Goal: Find specific fact: Find specific fact

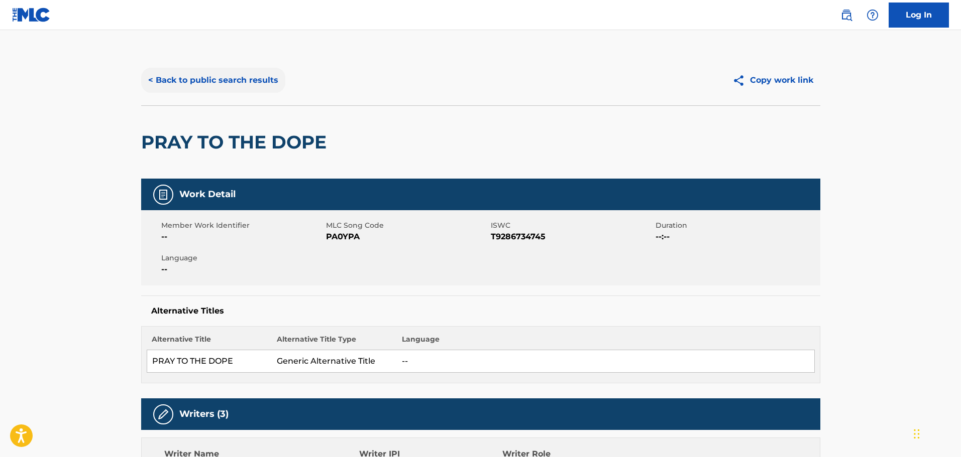
click at [232, 75] on button "< Back to public search results" at bounding box center [213, 80] width 144 height 25
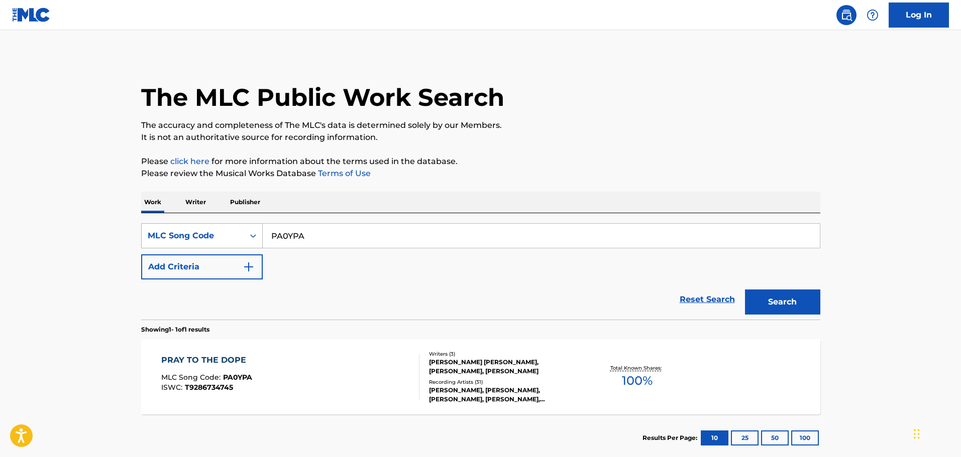
drag, startPoint x: 317, startPoint y: 236, endPoint x: 254, endPoint y: 237, distance: 63.3
click at [254, 237] on div "SearchWithCriteria67a0a896-04fe-43a6-a3b2-b1ba43335a15 MLC Song Code PA0YPA" at bounding box center [480, 235] width 679 height 25
paste input "SVHE05"
type input "SVHE05"
click at [758, 301] on button "Search" at bounding box center [782, 302] width 75 height 25
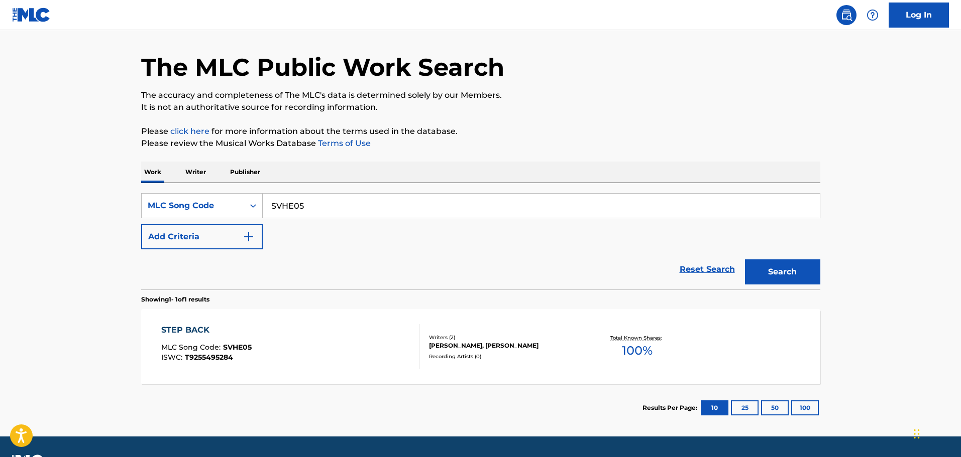
scroll to position [58, 0]
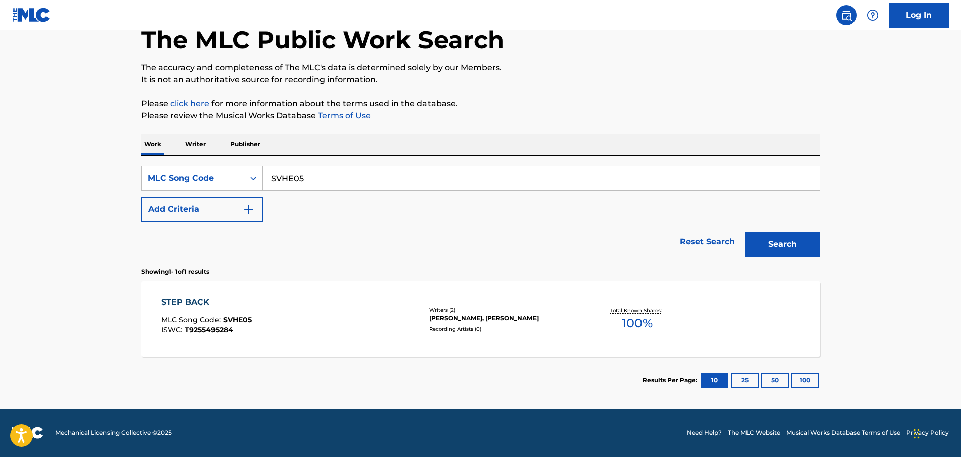
click at [456, 314] on div "[PERSON_NAME], [PERSON_NAME]" at bounding box center [505, 318] width 152 height 9
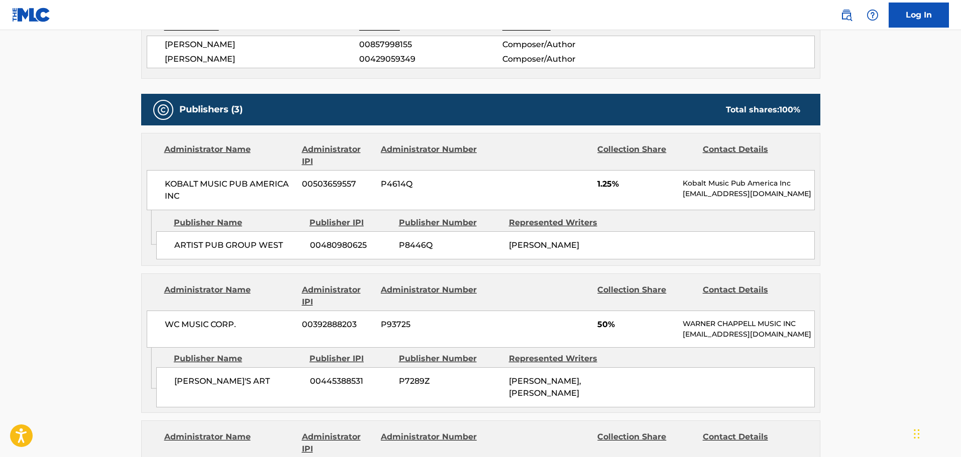
scroll to position [380, 0]
